Goal: Task Accomplishment & Management: Complete application form

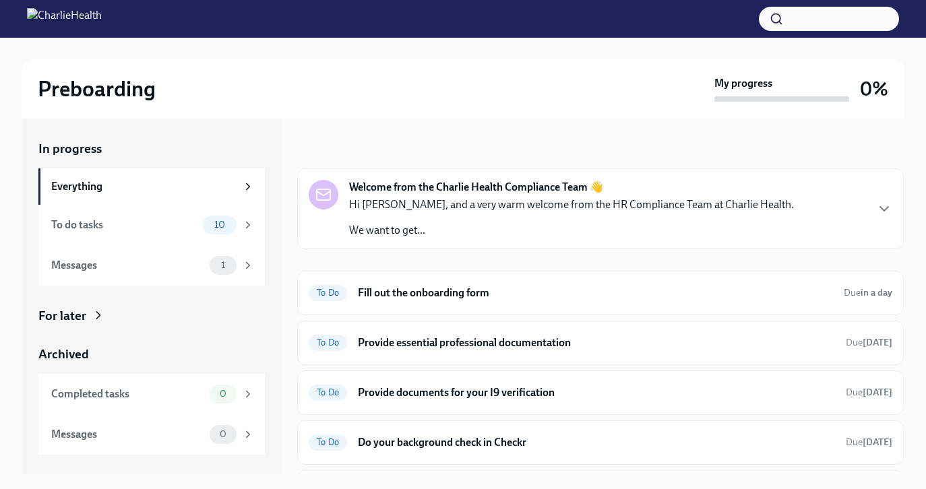
click at [331, 97] on div "Preboarding" at bounding box center [373, 88] width 671 height 27
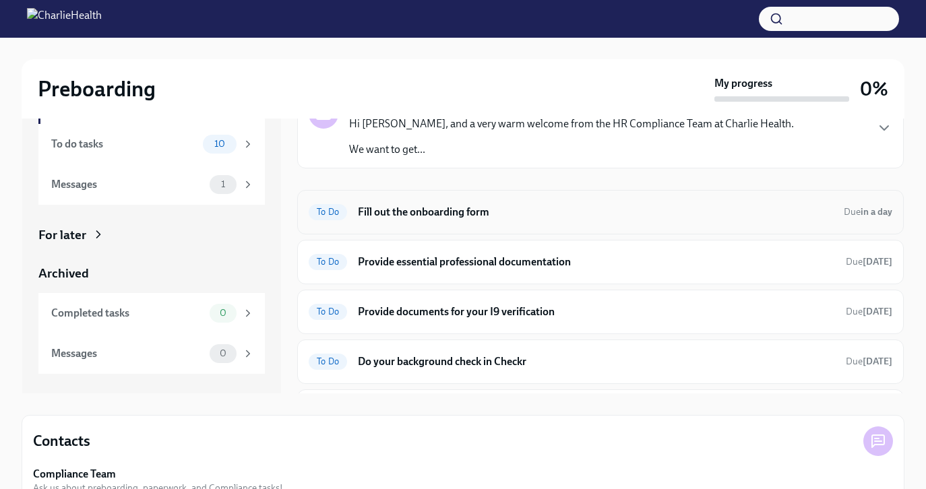
click at [390, 207] on h6 "Fill out the onboarding form" at bounding box center [595, 212] width 475 height 15
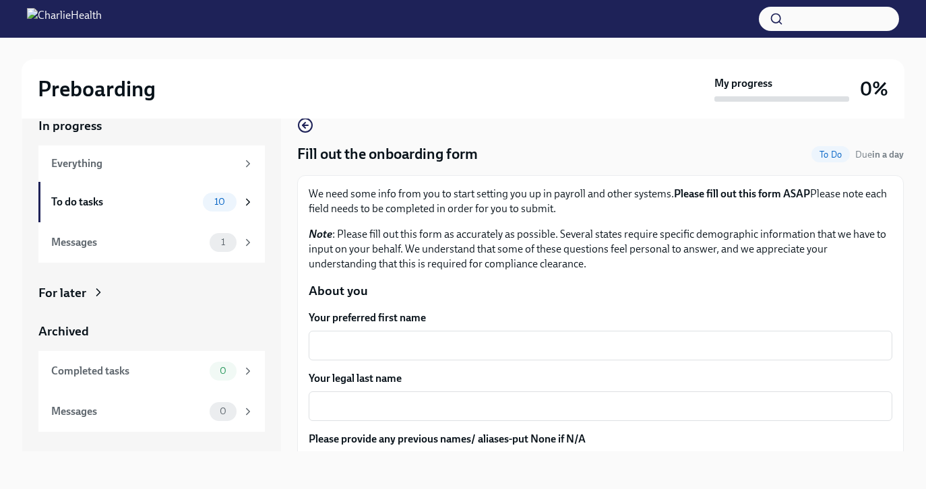
scroll to position [23, 0]
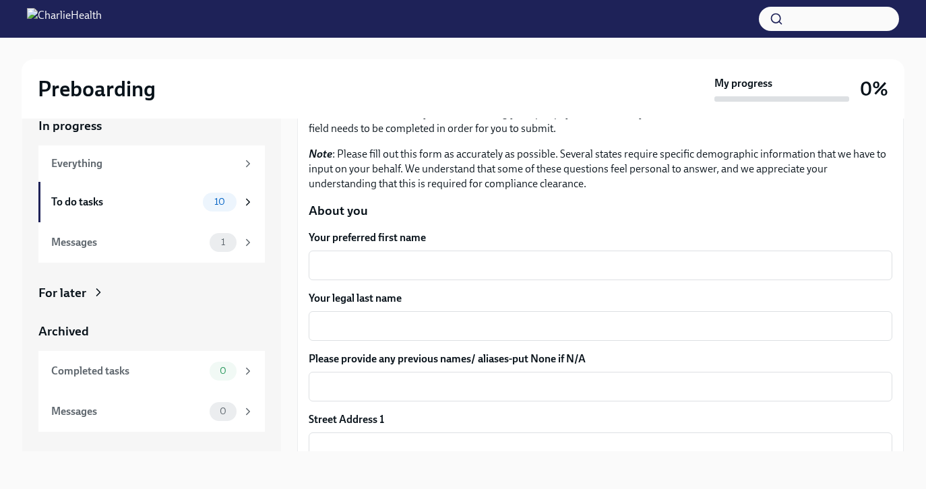
scroll to position [81, 0]
click at [363, 265] on textarea "Your preferred first name" at bounding box center [601, 265] width 568 height 16
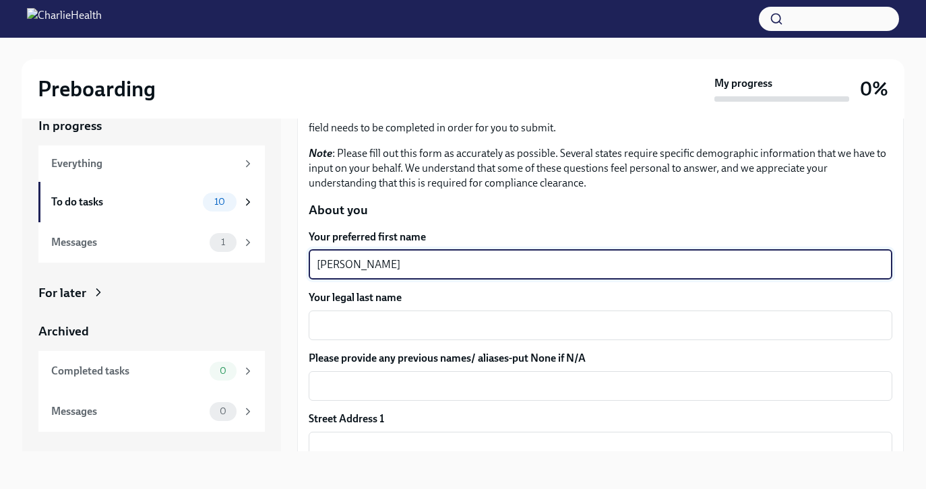
type textarea "[PERSON_NAME]"
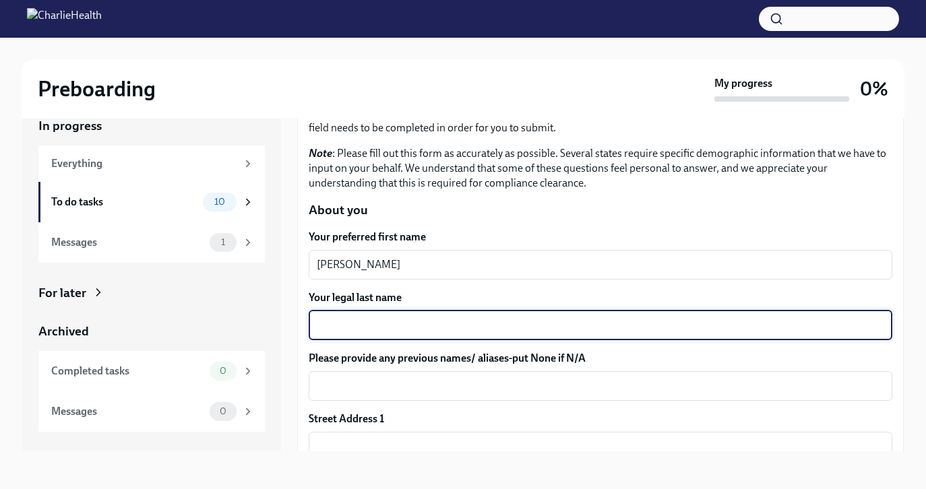
click at [344, 330] on textarea "Your legal last name" at bounding box center [601, 325] width 568 height 16
type textarea "Perera"
click at [340, 363] on label "Please provide any previous names/ aliases-put None if N/A" at bounding box center [601, 358] width 584 height 15
click at [340, 378] on textarea "Please provide any previous names/ aliases-put None if N/A" at bounding box center [601, 386] width 568 height 16
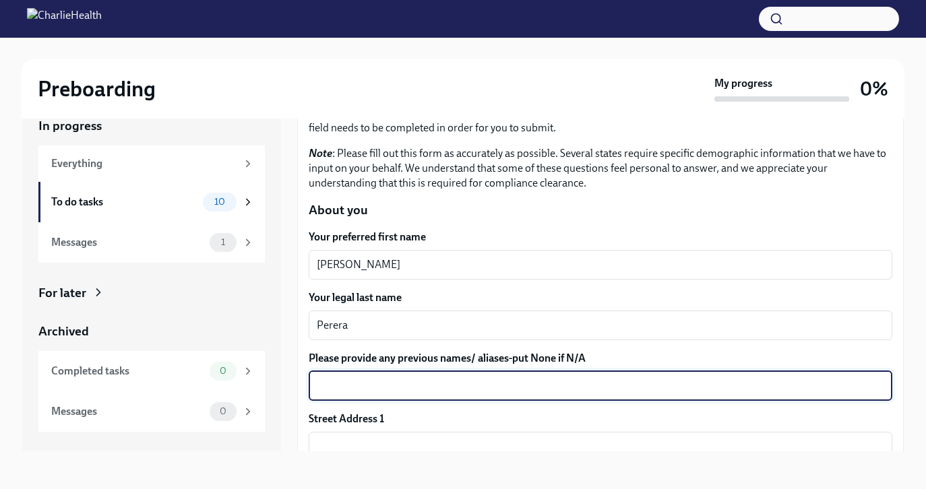
click at [296, 363] on div "In progress Everything To do tasks 10 Messages 1 For later Archived Completed t…" at bounding box center [463, 274] width 882 height 356
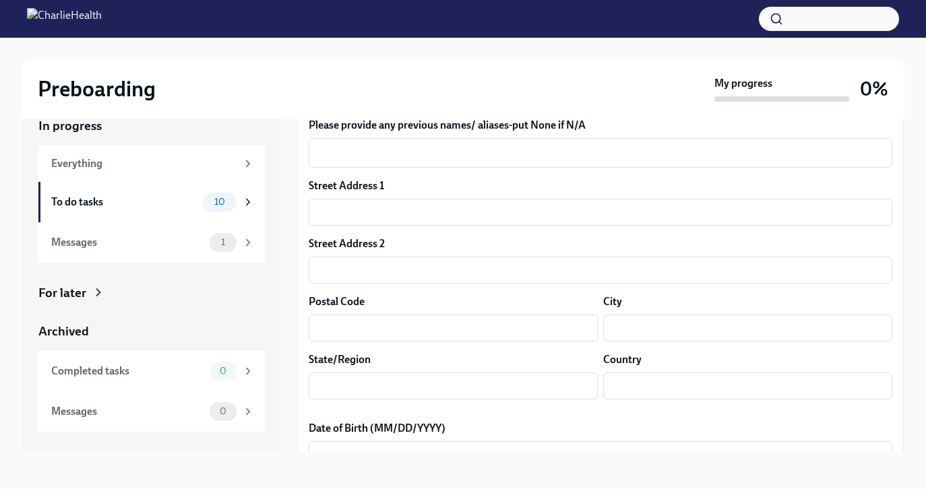
scroll to position [324, 0]
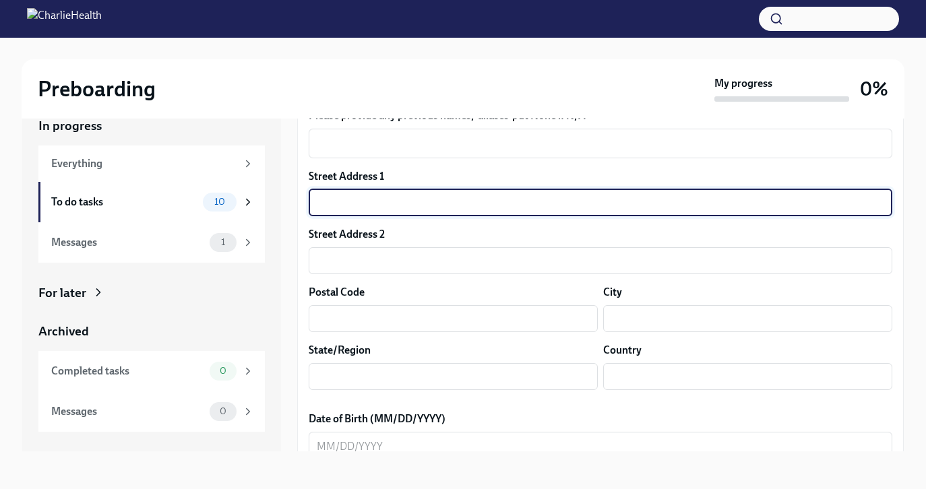
click at [343, 207] on input "text" at bounding box center [601, 202] width 584 height 27
type input "[STREET_ADDRESS][US_STATE]"
type input "Unit 5603"
type input "60611"
type input "[GEOGRAPHIC_DATA]"
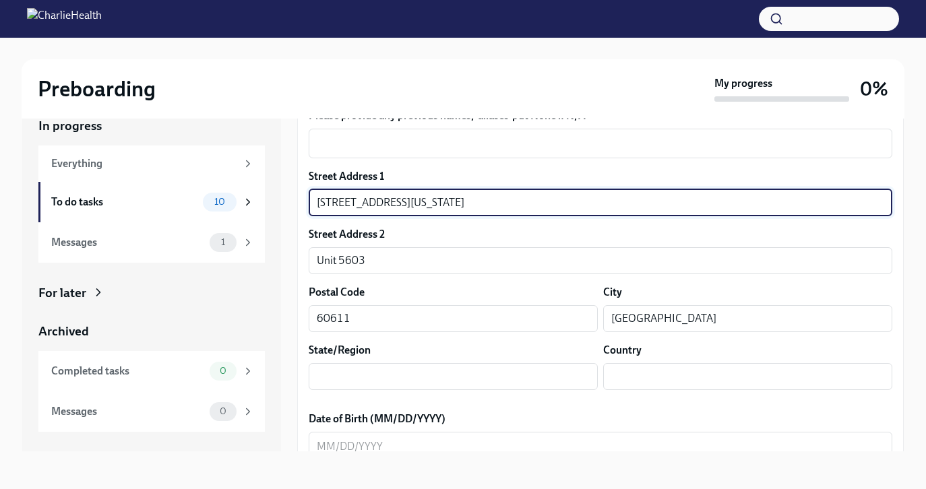
type input "[US_STATE]"
type input "US"
click at [404, 281] on div "Street Address 1 [STREET_ADDRESS][US_STATE] ​ Postal Code 60611 ​ City [GEOGRAP…" at bounding box center [601, 285] width 584 height 232
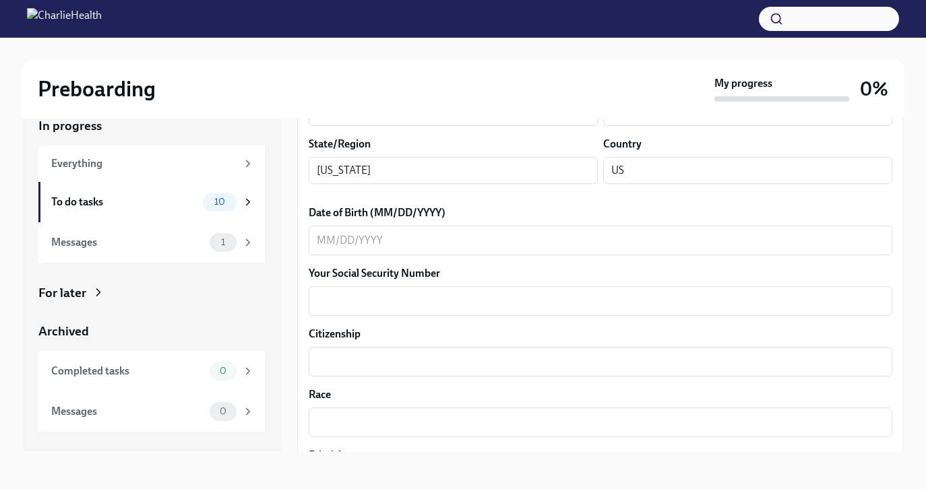
scroll to position [539, 0]
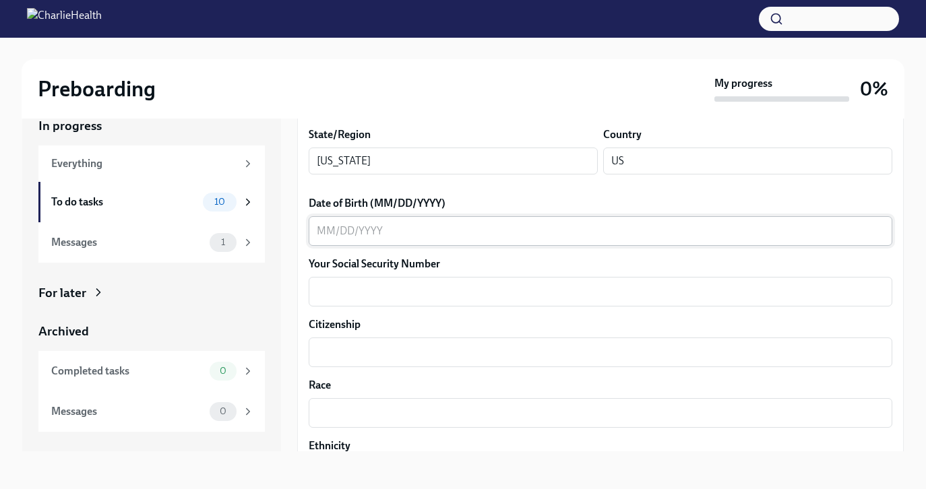
click at [370, 245] on div "x ​" at bounding box center [601, 231] width 584 height 30
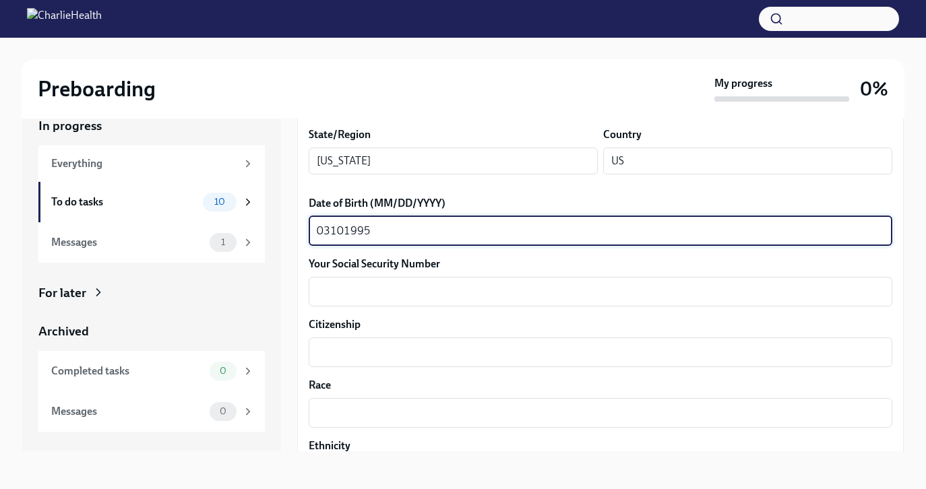
click at [330, 233] on textarea "03101995" at bounding box center [601, 231] width 568 height 16
click at [347, 233] on textarea "03/101995" at bounding box center [601, 231] width 568 height 16
type textarea "[DATE]"
click at [354, 297] on textarea "Your Social Security Number" at bounding box center [601, 292] width 568 height 16
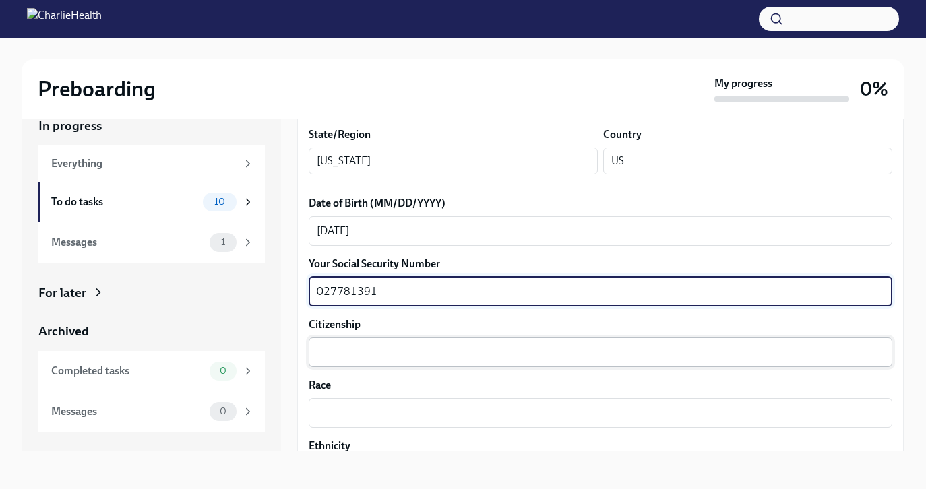
type textarea "027781391"
click at [360, 353] on textarea "Citizenship" at bounding box center [601, 352] width 568 height 16
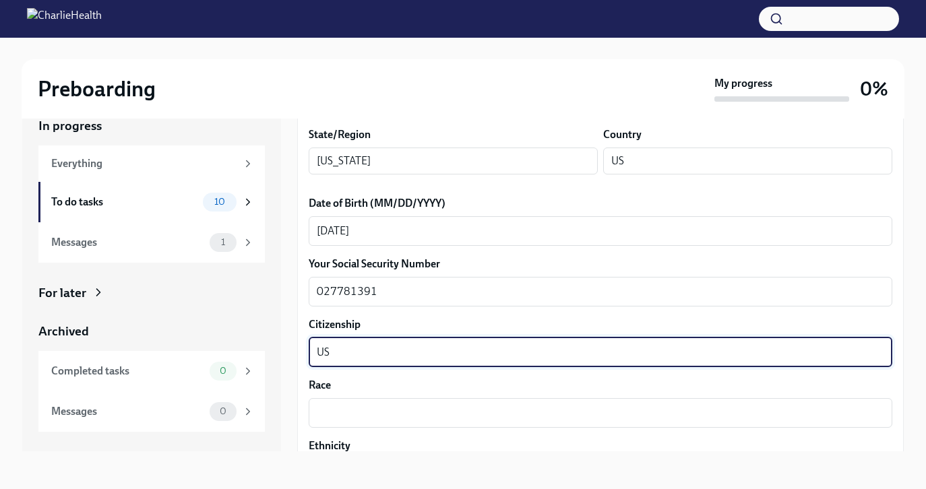
type textarea "US"
click at [370, 386] on label "Race" at bounding box center [601, 385] width 584 height 15
click at [370, 405] on textarea "Race" at bounding box center [601, 413] width 568 height 16
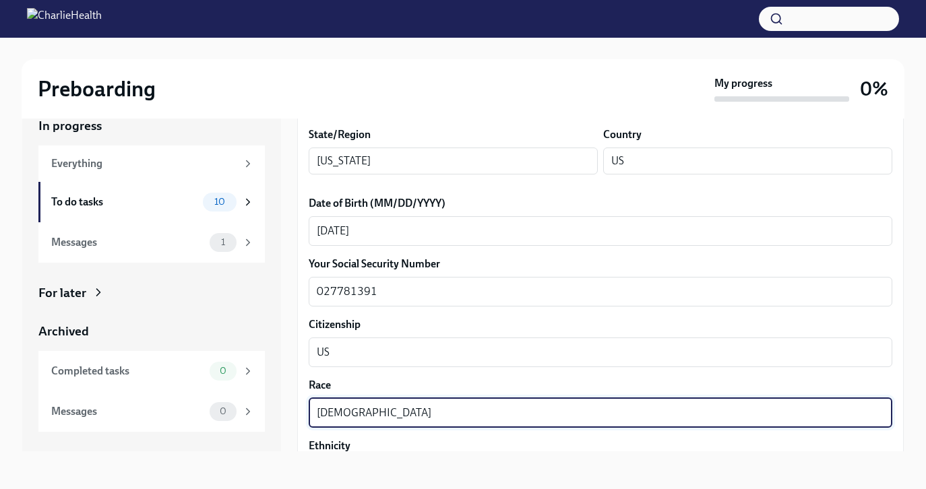
type textarea "[DEMOGRAPHIC_DATA]"
click at [302, 375] on div "We need some info from you to start setting you up in payroll and other systems…" at bounding box center [600, 365] width 607 height 1458
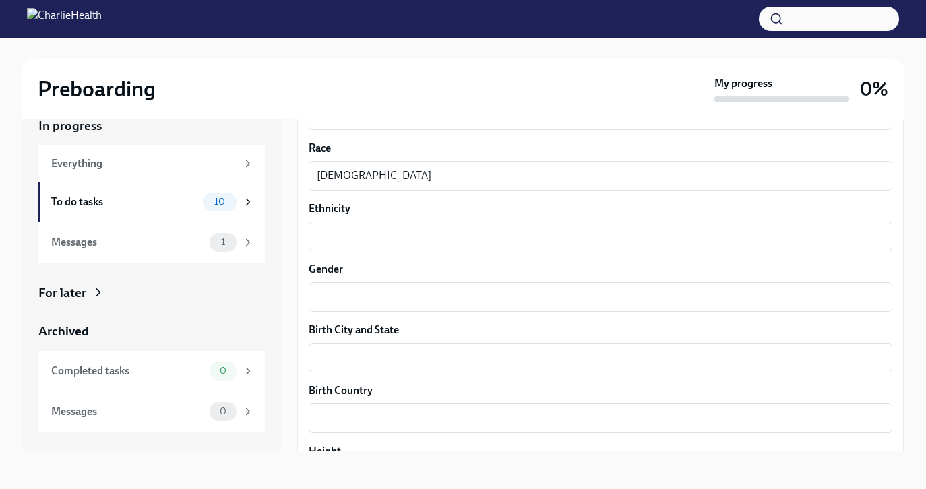
scroll to position [782, 0]
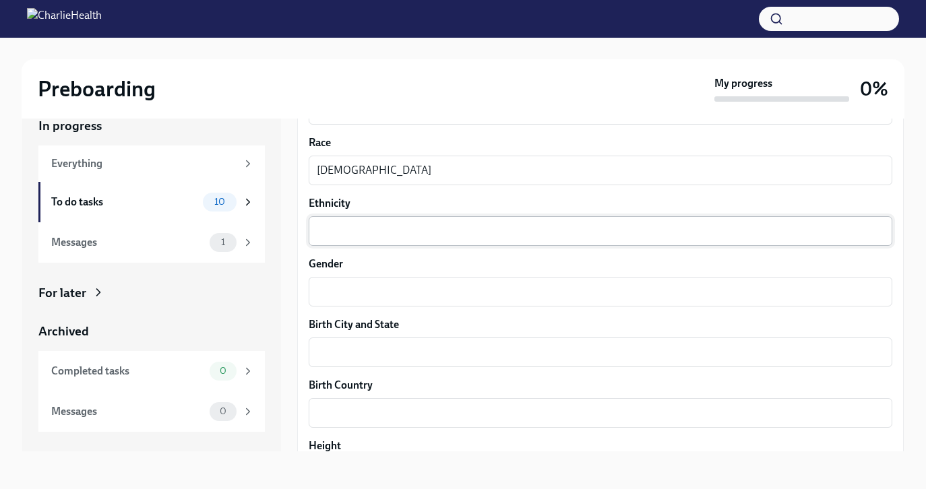
click at [338, 222] on div "x ​" at bounding box center [601, 231] width 584 height 30
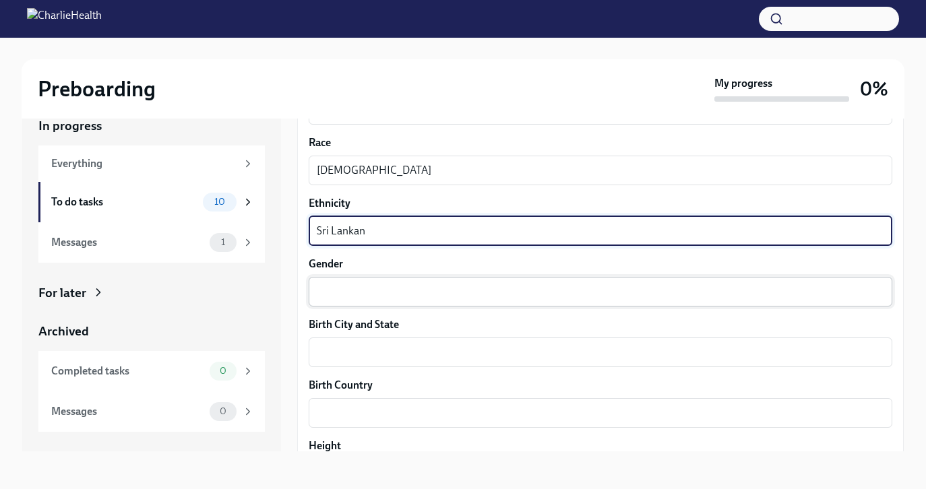
type textarea "Sri Lankan"
click at [358, 289] on textarea "Gender" at bounding box center [601, 292] width 568 height 16
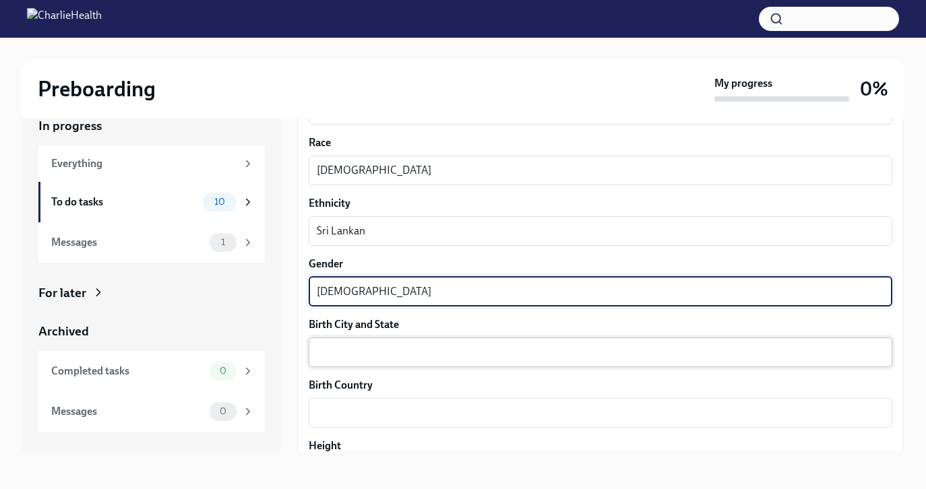
type textarea "[DEMOGRAPHIC_DATA]"
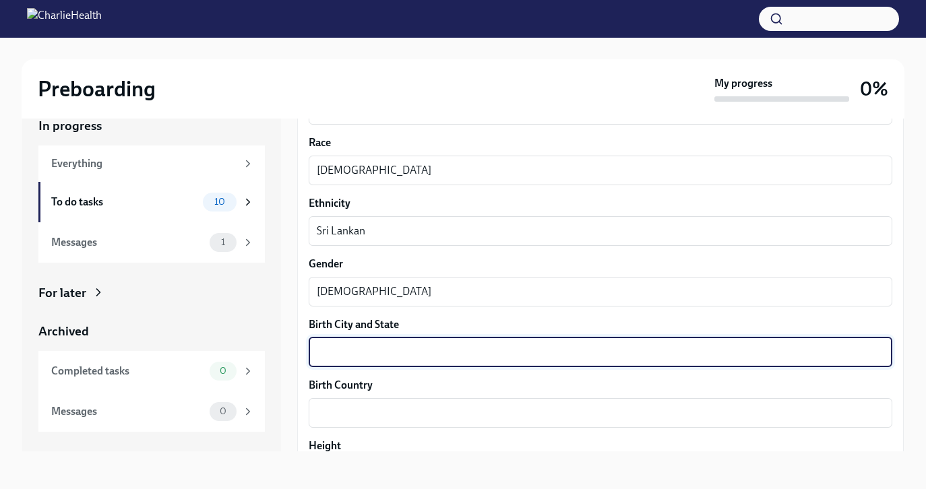
click at [369, 357] on textarea "Birth City and State" at bounding box center [601, 352] width 568 height 16
type textarea "[GEOGRAPHIC_DATA], [GEOGRAPHIC_DATA]"
click at [371, 412] on textarea "Birth Country" at bounding box center [601, 413] width 568 height 16
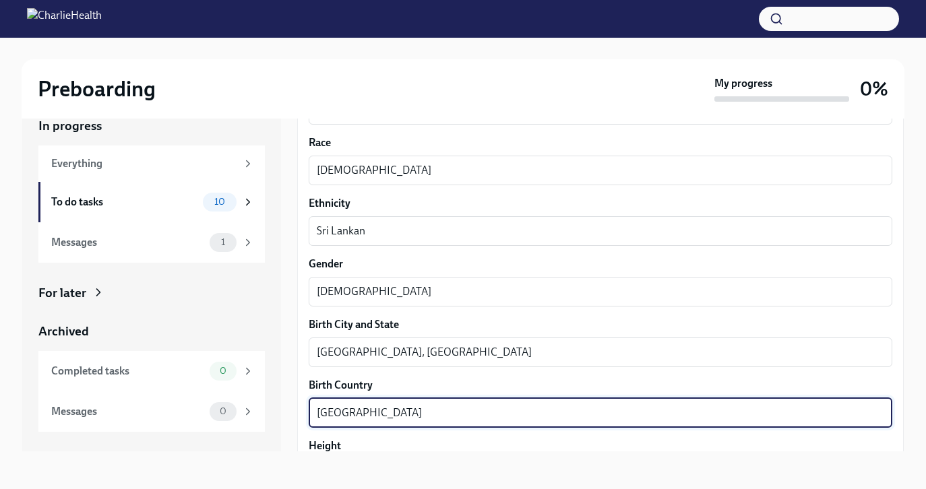
type textarea "[GEOGRAPHIC_DATA]"
click at [303, 386] on div "We need some info from you to start setting you up in payroll and other systems…" at bounding box center [600, 122] width 607 height 1458
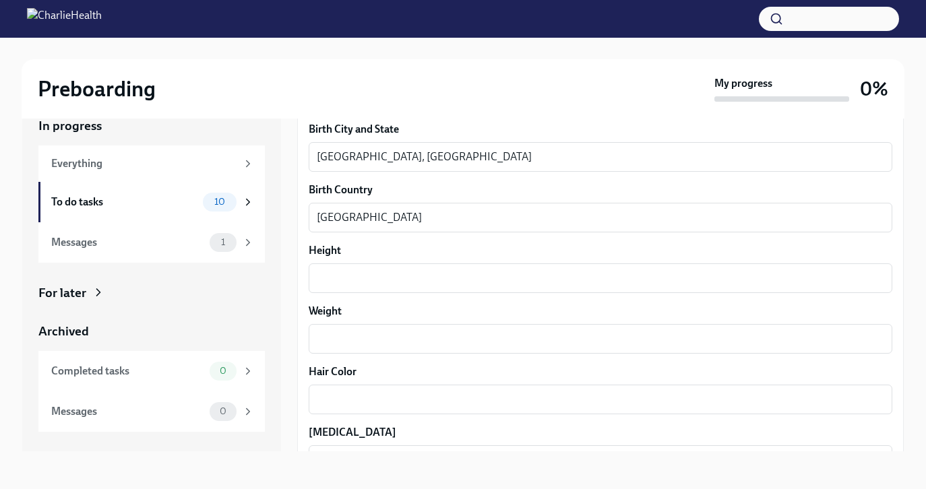
scroll to position [1025, 0]
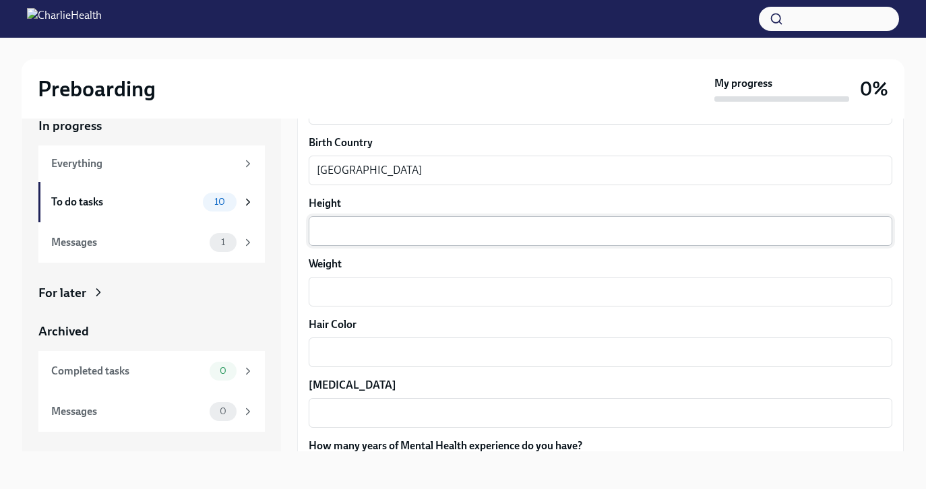
click at [326, 222] on div "x ​" at bounding box center [601, 231] width 584 height 30
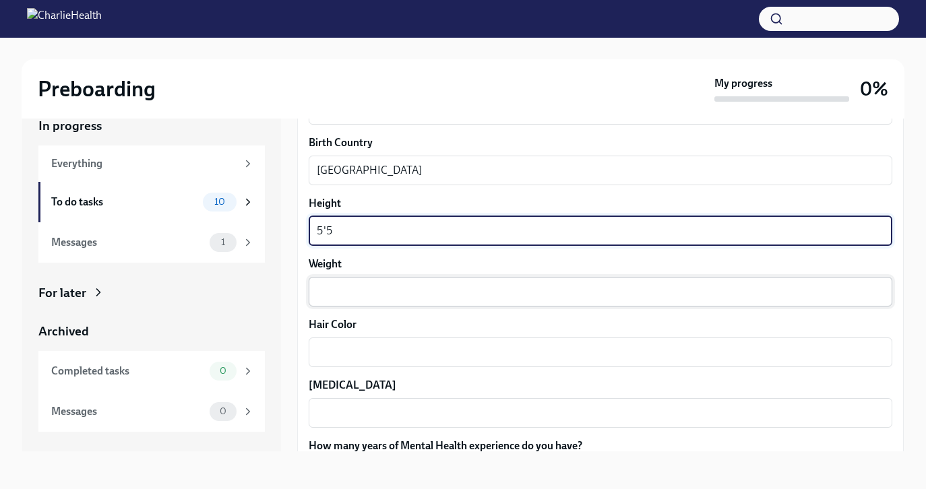
type textarea "5'5"
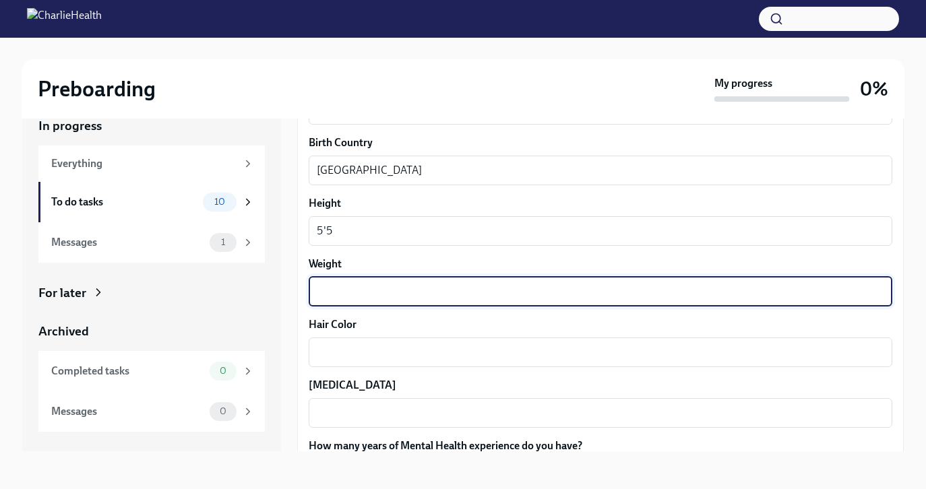
click at [357, 291] on textarea "Weight" at bounding box center [601, 292] width 568 height 16
type textarea "115"
click at [375, 355] on textarea "Hair Color" at bounding box center [601, 352] width 568 height 16
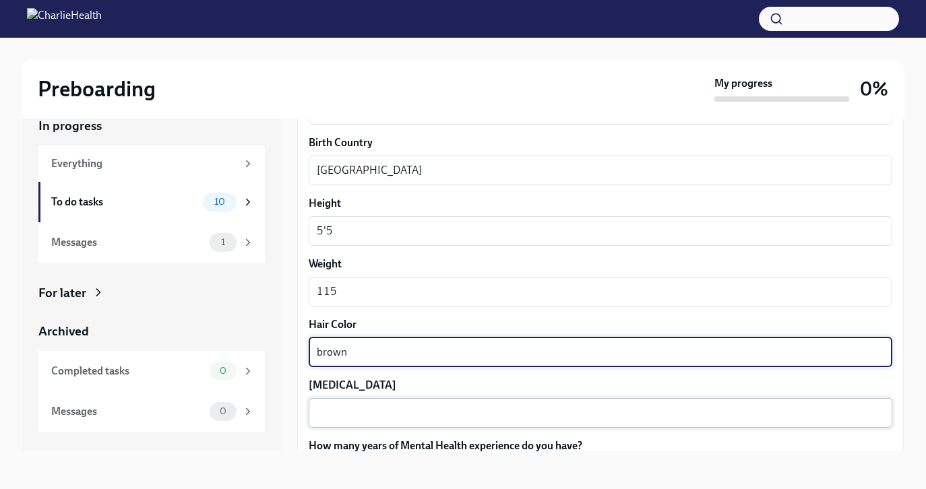
type textarea "brown"
click at [375, 415] on textarea "[MEDICAL_DATA]" at bounding box center [601, 413] width 568 height 16
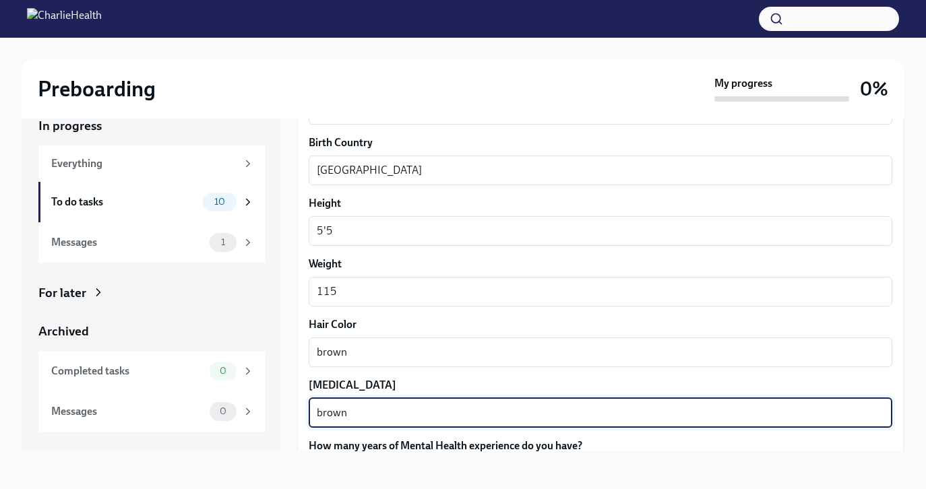
type textarea "brown"
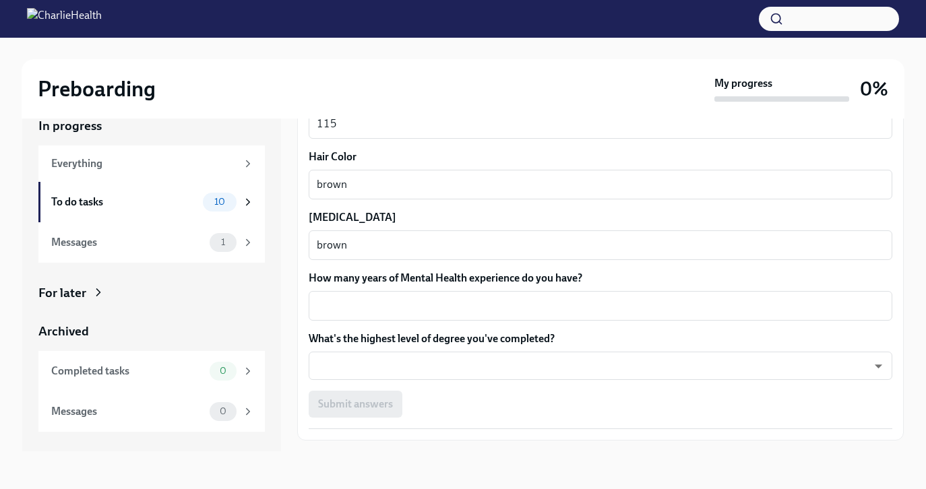
scroll to position [1225, 0]
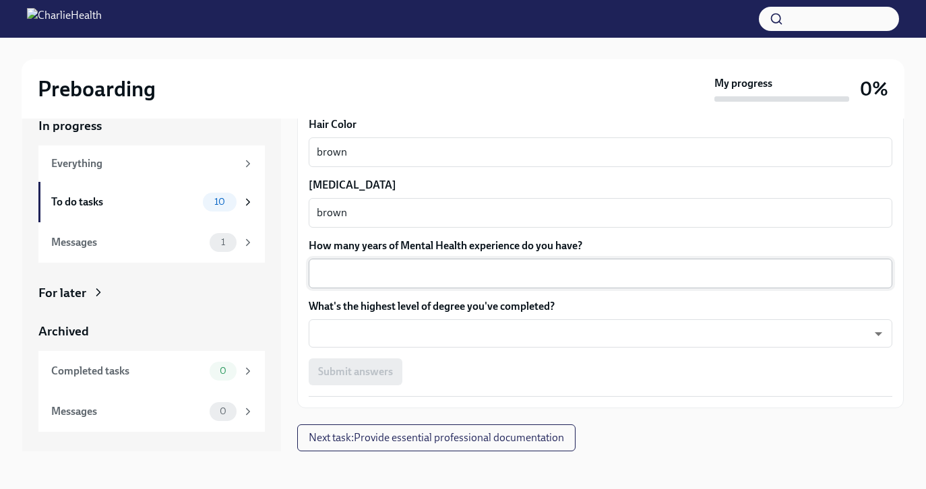
click at [338, 262] on div "x ​" at bounding box center [601, 274] width 584 height 30
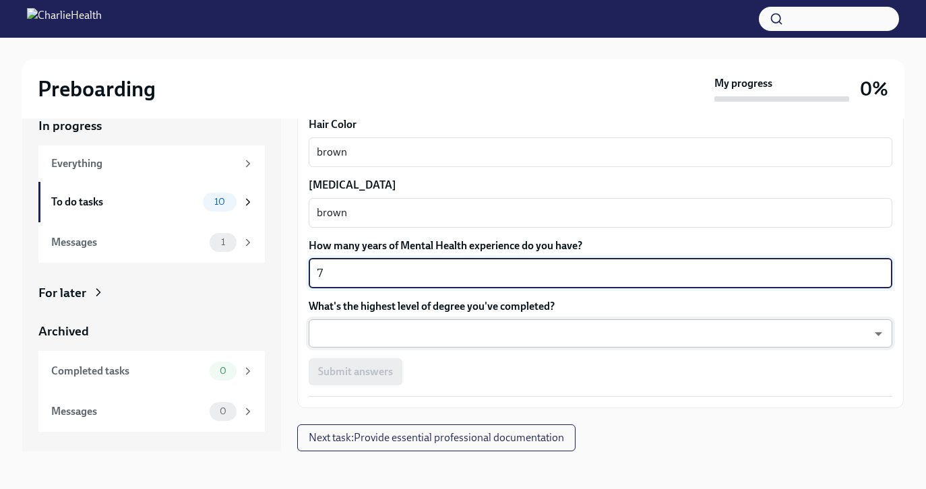
type textarea "7"
click at [347, 336] on body "Preboarding My progress 0% In progress Everything To do tasks 10 Messages 1 For…" at bounding box center [463, 233] width 926 height 512
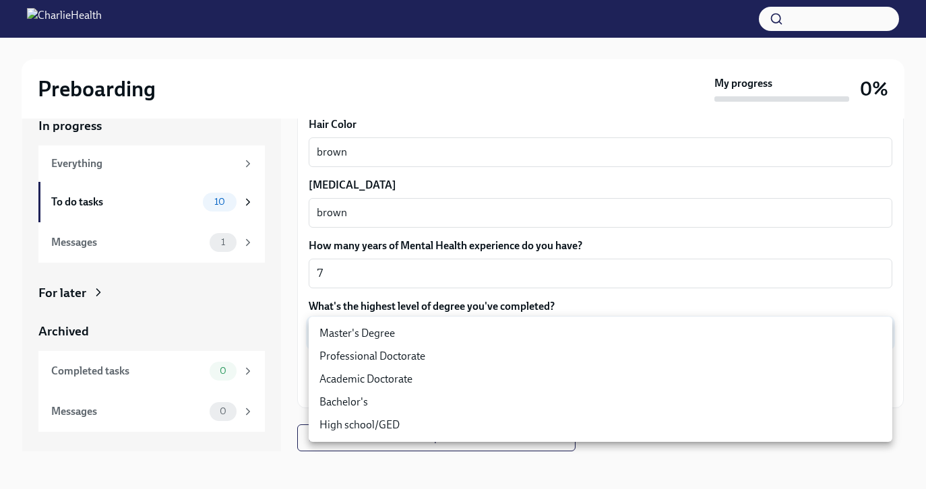
click at [357, 336] on li "Master's Degree" at bounding box center [601, 333] width 584 height 23
type input "2vBr-ghkD"
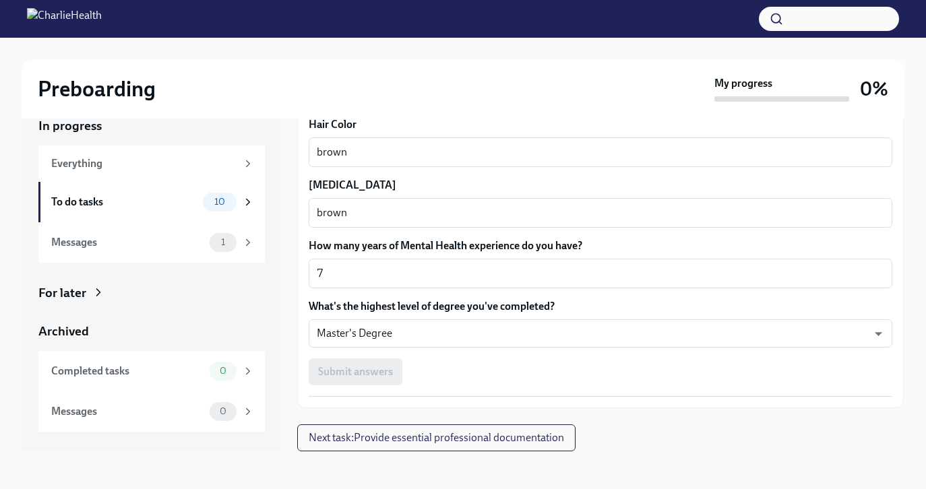
click at [422, 385] on div "Submit answers" at bounding box center [601, 372] width 584 height 27
click at [361, 378] on div "Submit answers" at bounding box center [601, 372] width 584 height 27
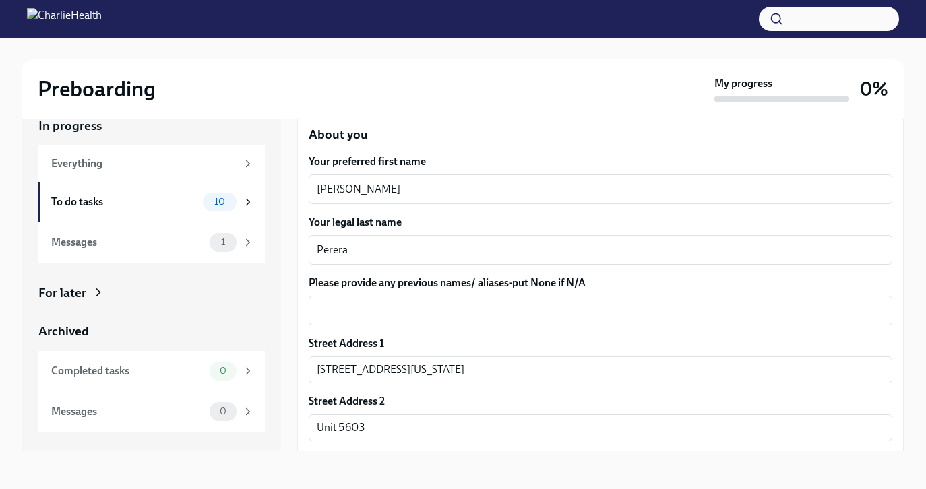
scroll to position [92, 0]
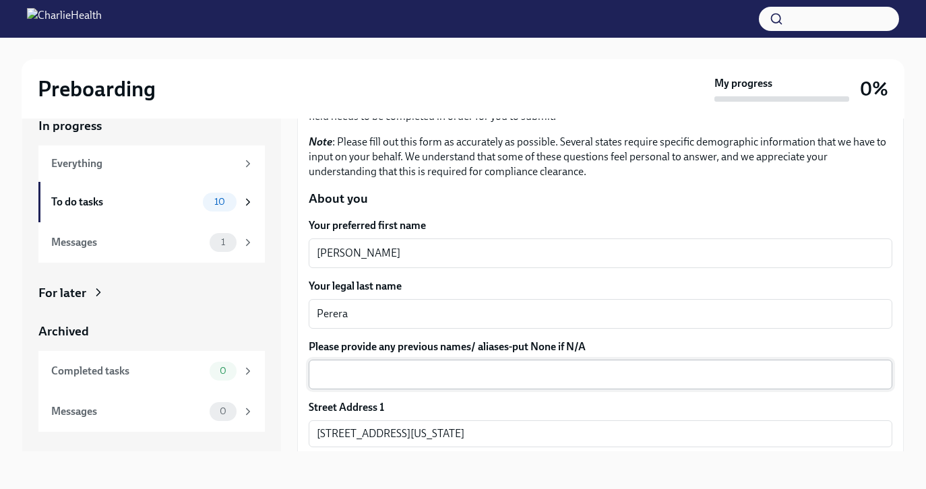
click at [543, 387] on div "x ​" at bounding box center [601, 375] width 584 height 30
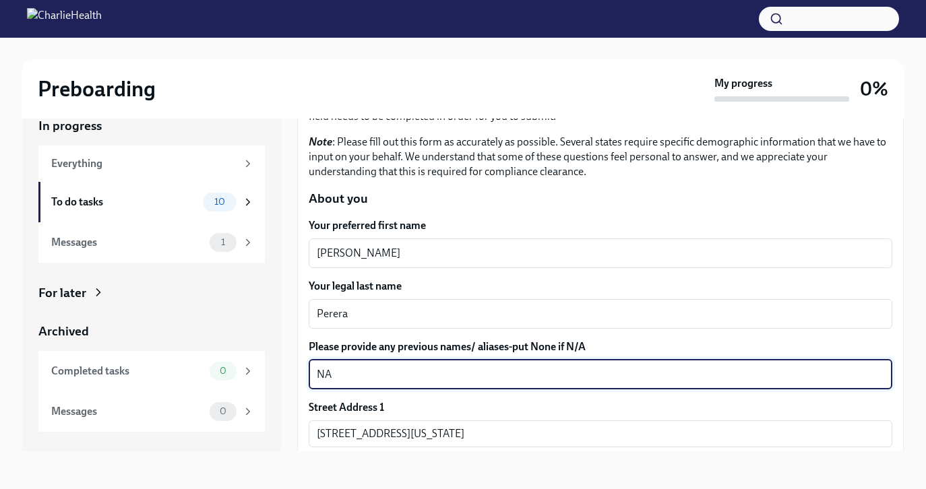
click at [323, 375] on textarea "NA" at bounding box center [601, 375] width 568 height 16
type textarea "N/A"
click at [371, 341] on label "Please provide any previous names/ aliases-put None if N/A" at bounding box center [601, 347] width 584 height 15
click at [371, 367] on textarea "N/A" at bounding box center [601, 375] width 568 height 16
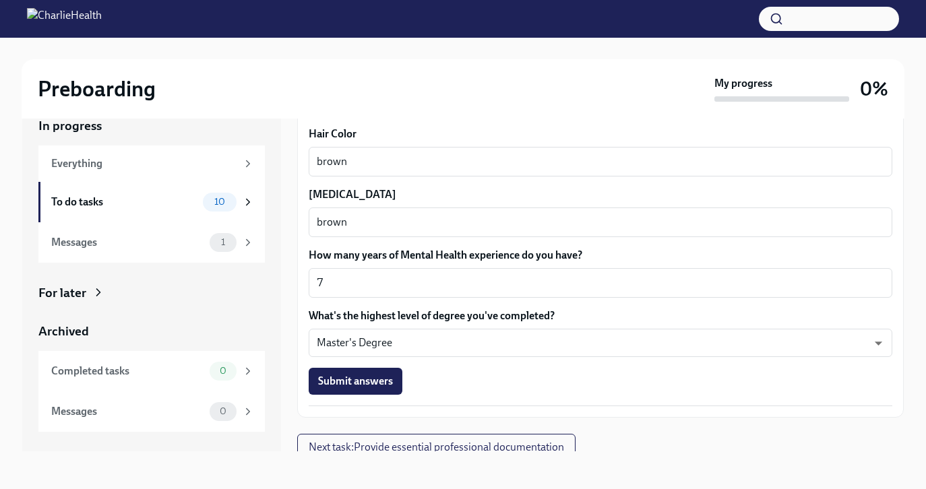
scroll to position [1225, 0]
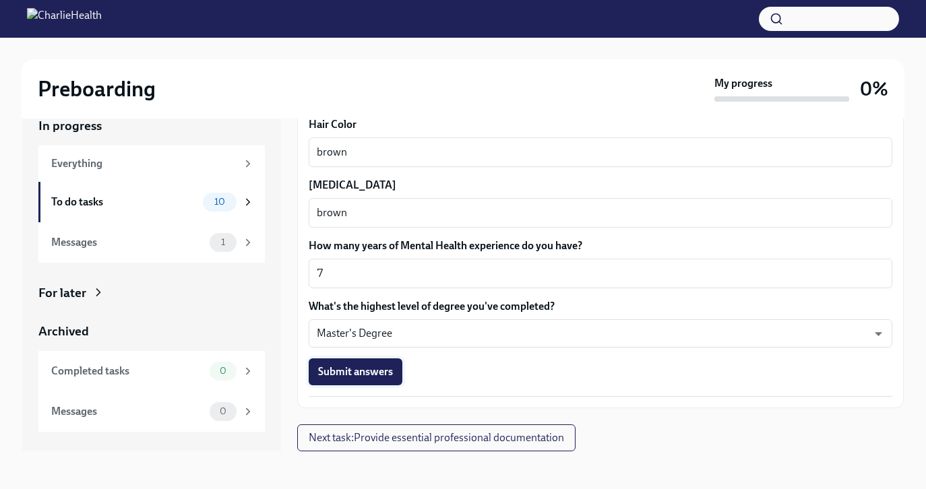
click at [348, 371] on span "Submit answers" at bounding box center [355, 371] width 75 height 13
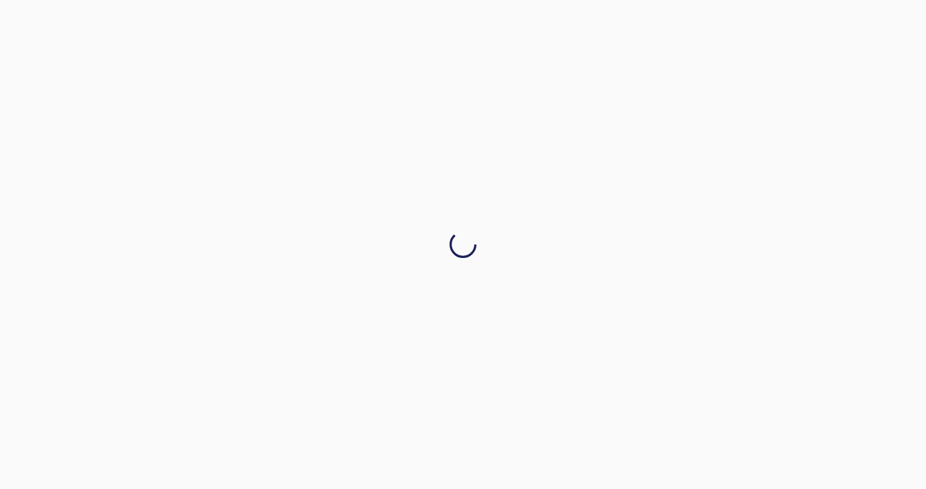
scroll to position [0, 0]
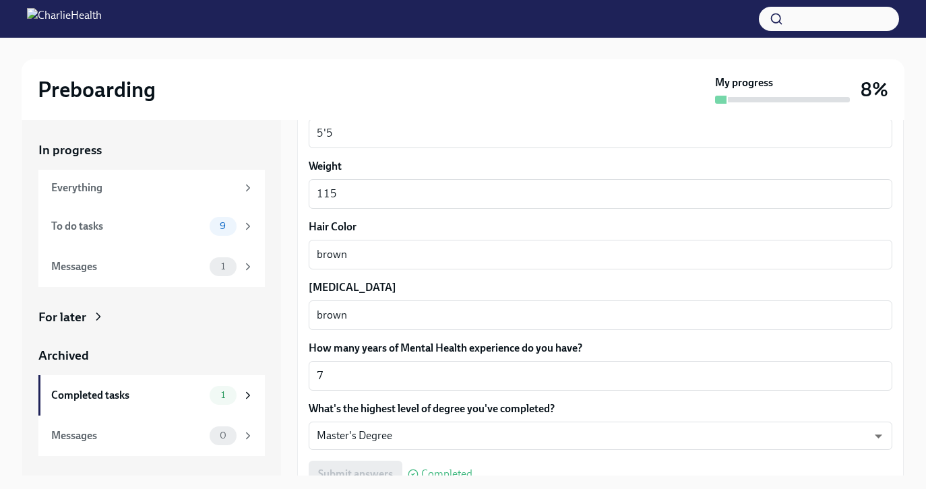
scroll to position [1225, 0]
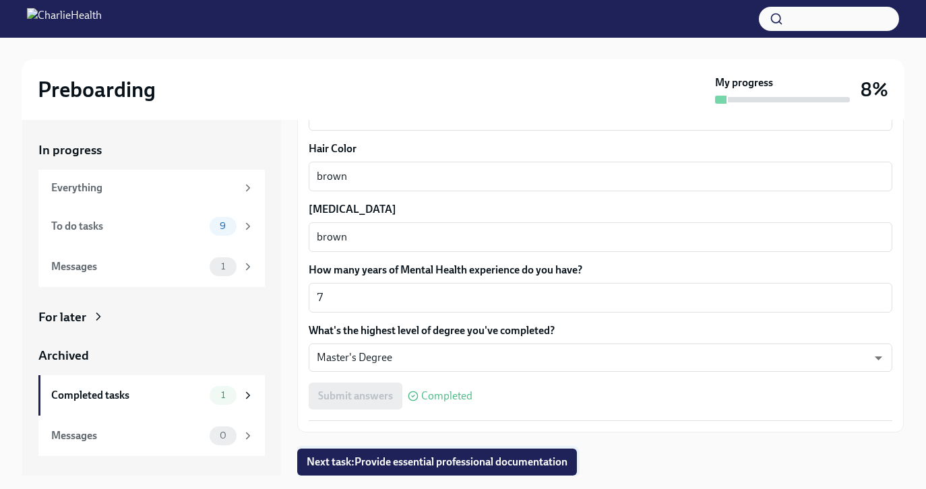
click at [420, 461] on span "Next task : Provide essential professional documentation" at bounding box center [437, 462] width 261 height 13
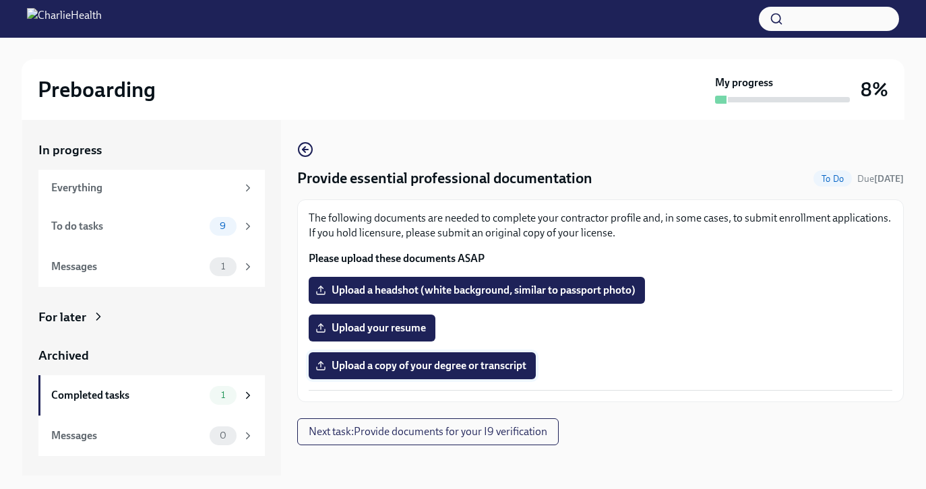
click at [371, 359] on label "Upload a copy of your degree or transcript" at bounding box center [422, 366] width 227 height 27
click at [0, 0] on input "Upload a copy of your degree or transcript" at bounding box center [0, 0] width 0 height 0
click at [359, 328] on span "Upload your resume" at bounding box center [372, 328] width 108 height 13
click at [0, 0] on input "Upload your resume" at bounding box center [0, 0] width 0 height 0
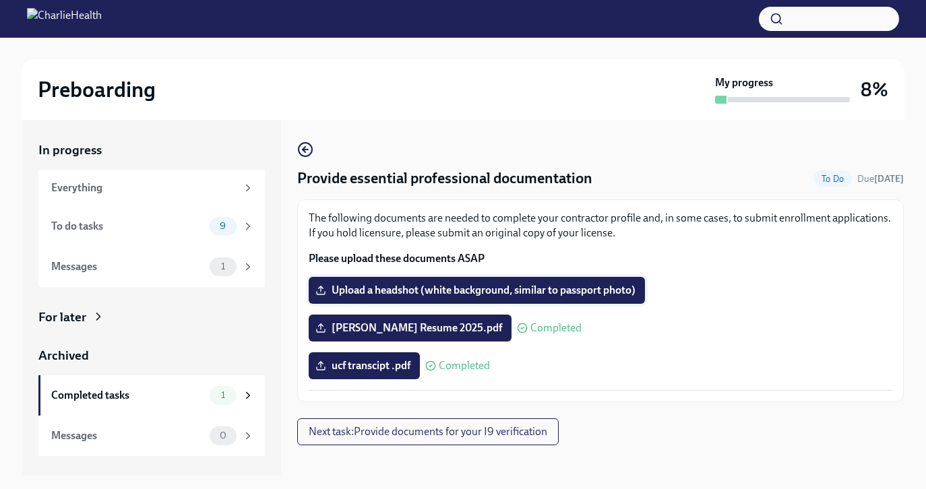
click at [375, 299] on label "Upload a headshot (white background, similar to passport photo)" at bounding box center [477, 290] width 336 height 27
click at [0, 0] on input "Upload a headshot (white background, similar to passport photo)" at bounding box center [0, 0] width 0 height 0
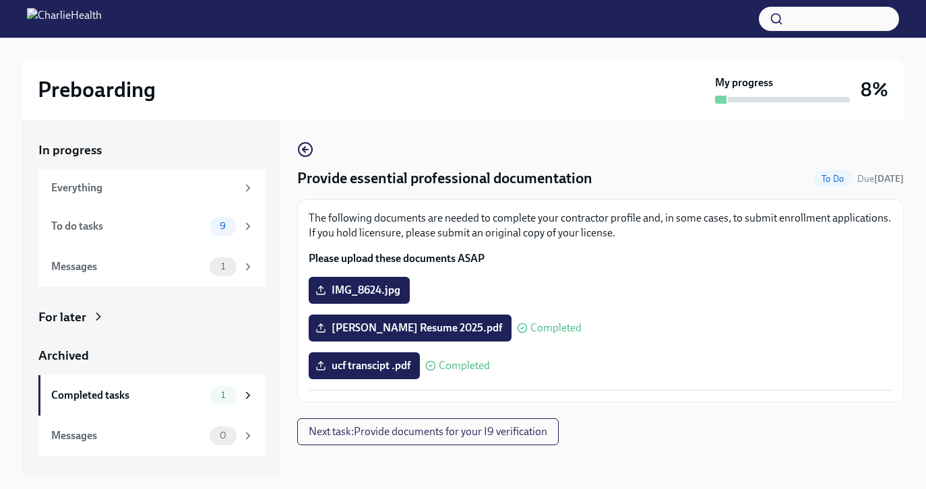
click at [659, 398] on div "The following documents are needed to complete your contractor profile and, in …" at bounding box center [600, 301] width 607 height 203
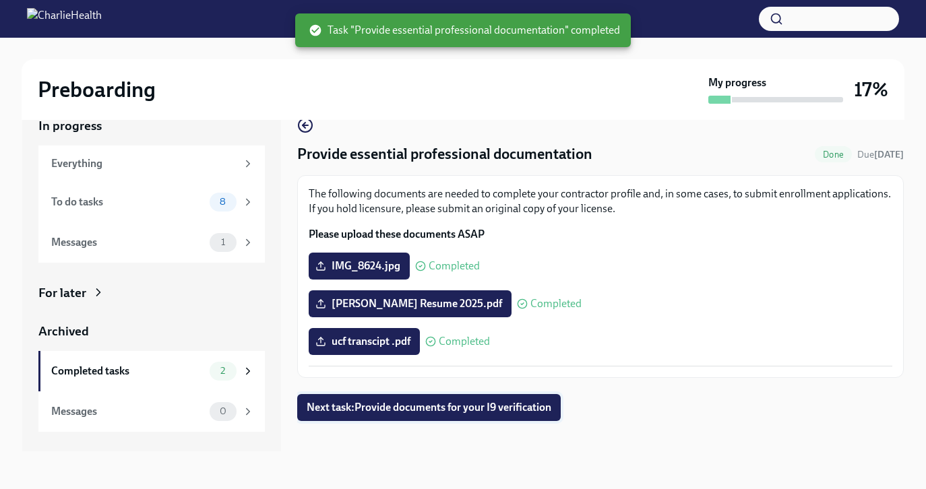
click at [484, 410] on span "Next task : Provide documents for your I9 verification" at bounding box center [429, 407] width 245 height 13
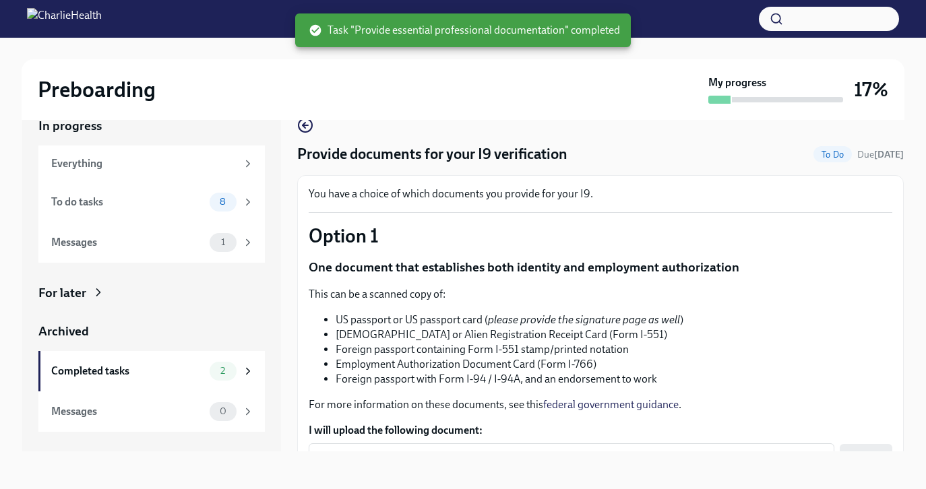
click at [564, 374] on li "Foreign passport with Form I-94 / I-94A, and an endorsement to work" at bounding box center [614, 379] width 557 height 15
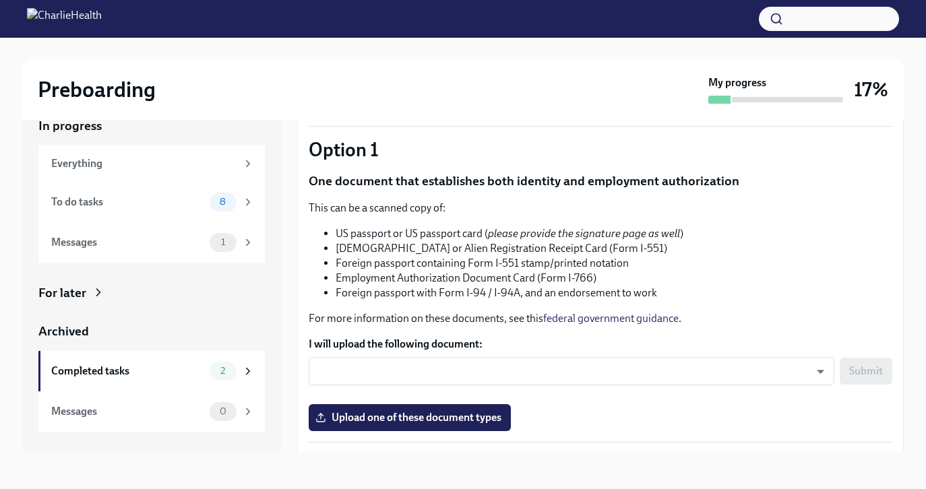
scroll to position [108, 0]
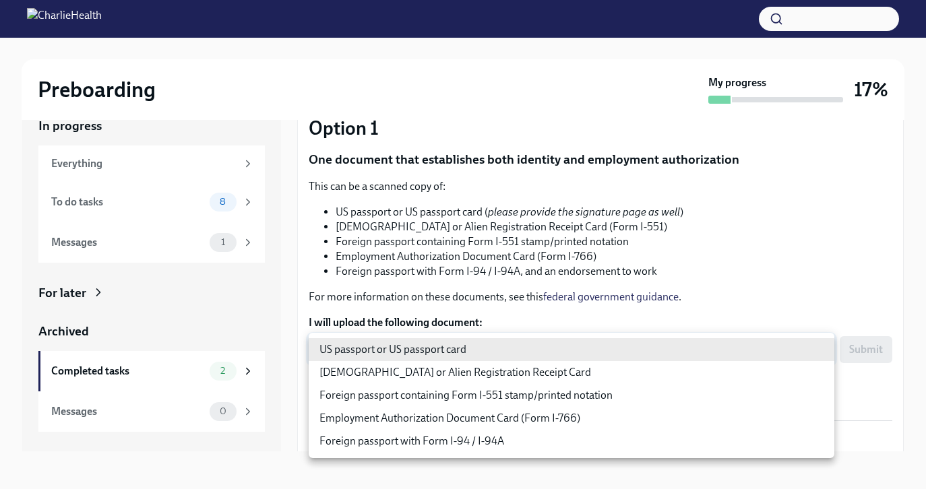
click at [536, 352] on body "Preboarding My progress 17% In progress Everything To do tasks 8 Messages 1 For…" at bounding box center [463, 233] width 926 height 514
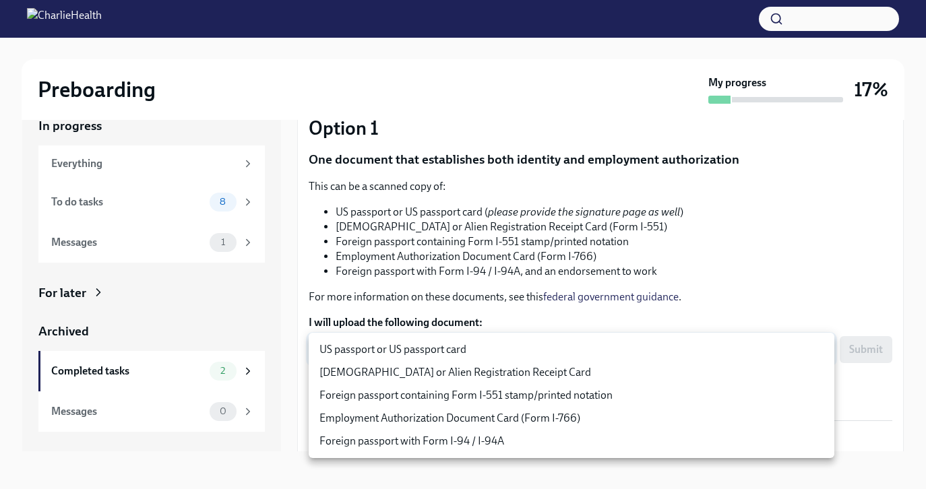
click at [532, 356] on li "US passport or US passport card" at bounding box center [572, 349] width 526 height 23
type input "KnYOjnC8x"
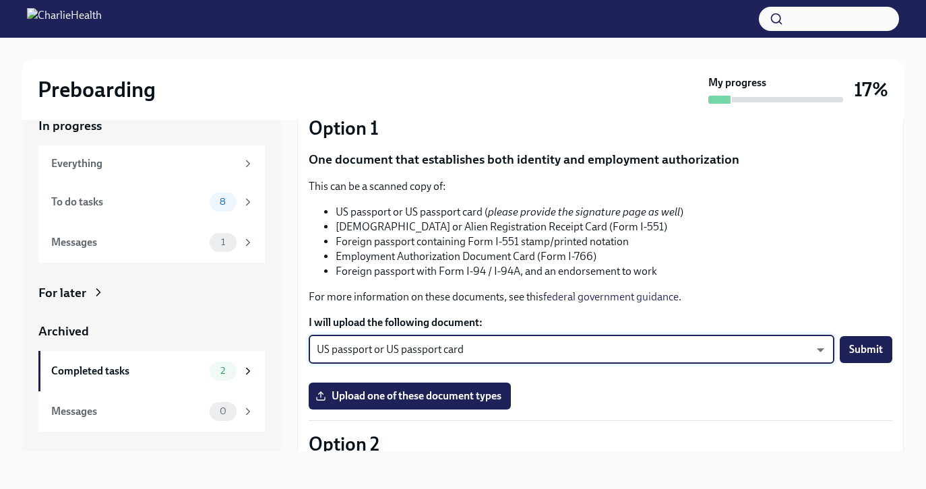
click at [312, 132] on p "Option 1" at bounding box center [601, 128] width 584 height 24
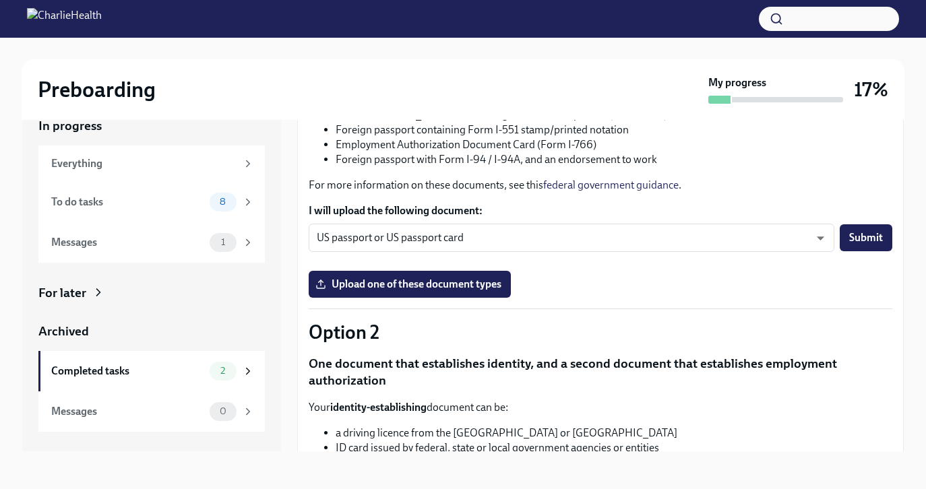
scroll to position [189, 0]
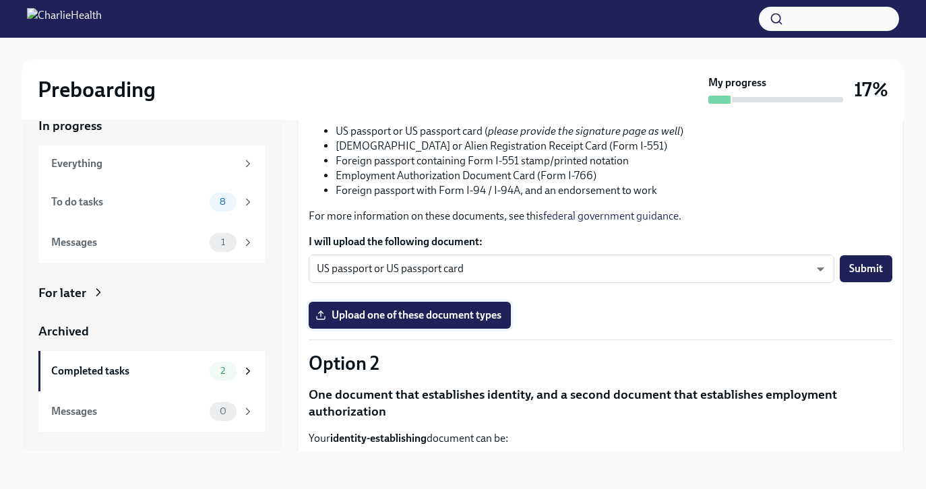
click at [393, 319] on span "Upload one of these document types" at bounding box center [409, 315] width 183 height 13
click at [0, 0] on input "Upload one of these document types" at bounding box center [0, 0] width 0 height 0
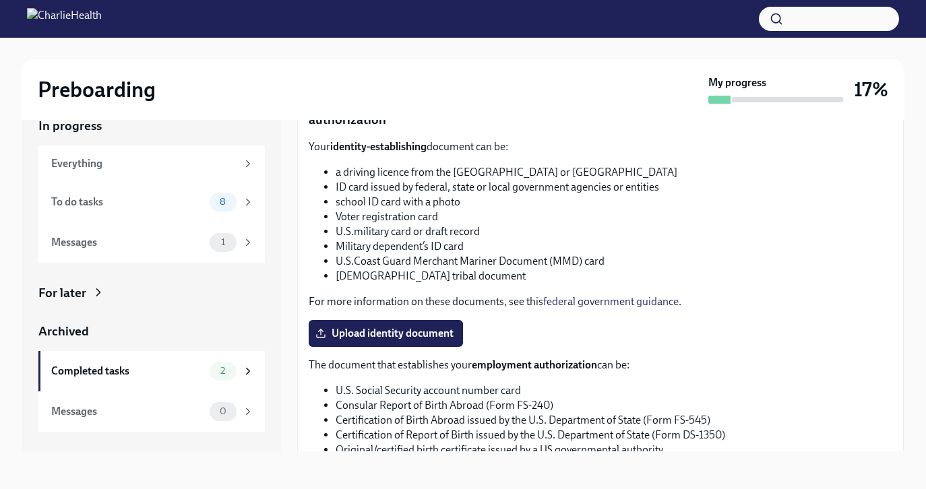
scroll to position [475, 0]
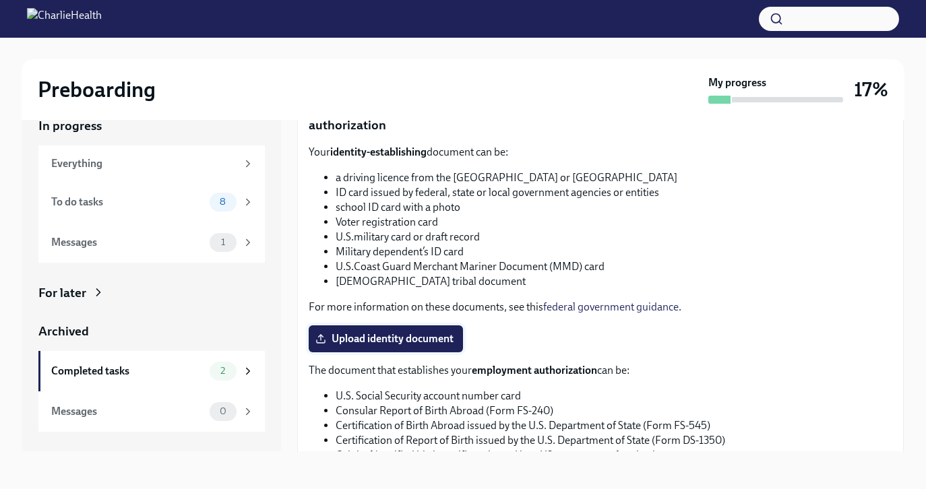
click at [377, 342] on span "Upload identity document" at bounding box center [385, 338] width 135 height 13
click at [0, 0] on input "Upload identity document" at bounding box center [0, 0] width 0 height 0
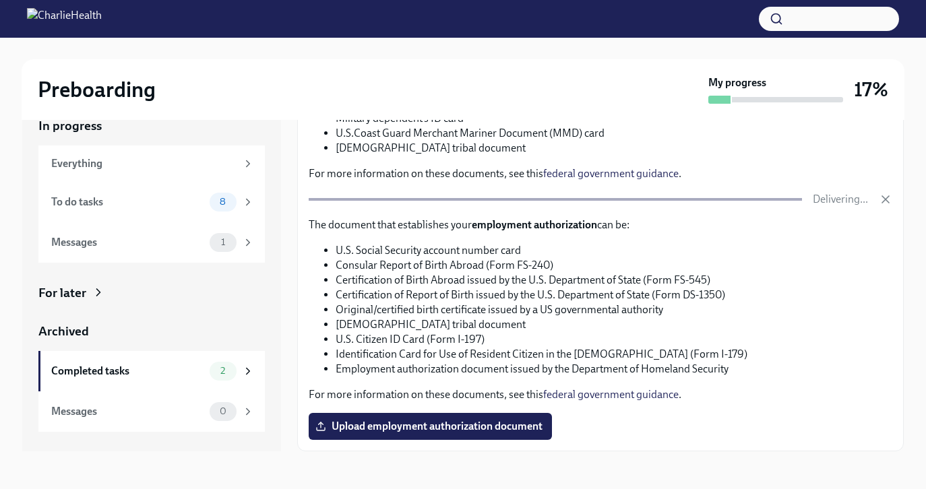
scroll to position [652, 0]
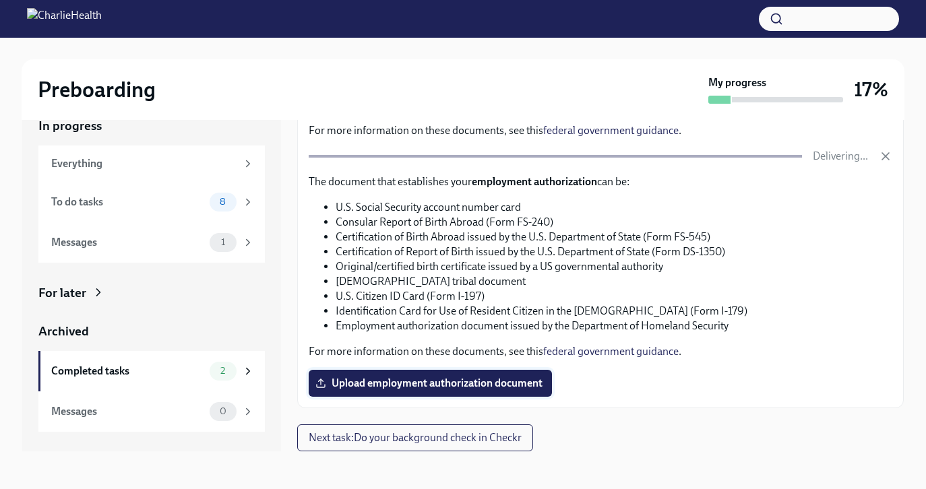
click at [439, 384] on span "Upload employment authorization document" at bounding box center [430, 383] width 224 height 13
click at [0, 0] on input "Upload employment authorization document" at bounding box center [0, 0] width 0 height 0
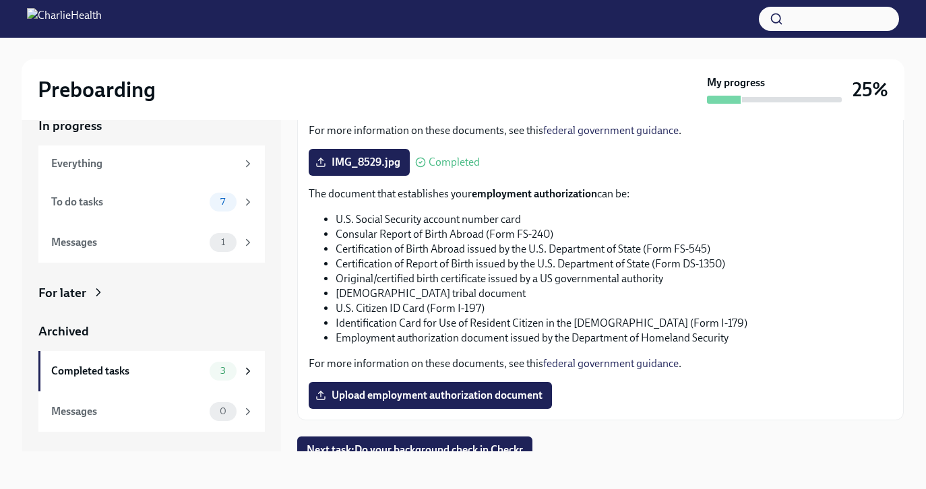
click at [750, 303] on li "U.S. Citizen ID Card (Form I-197)" at bounding box center [614, 308] width 557 height 15
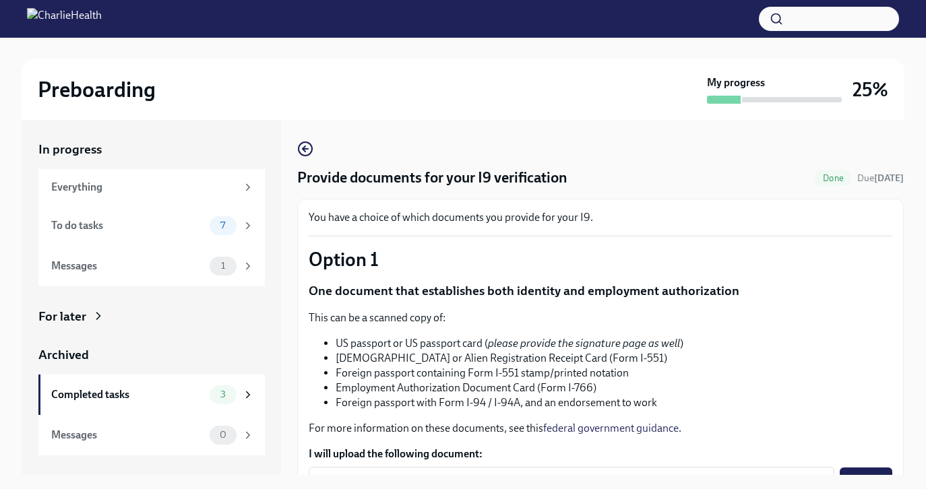
scroll to position [0, 0]
